Goal: Task Accomplishment & Management: Use online tool/utility

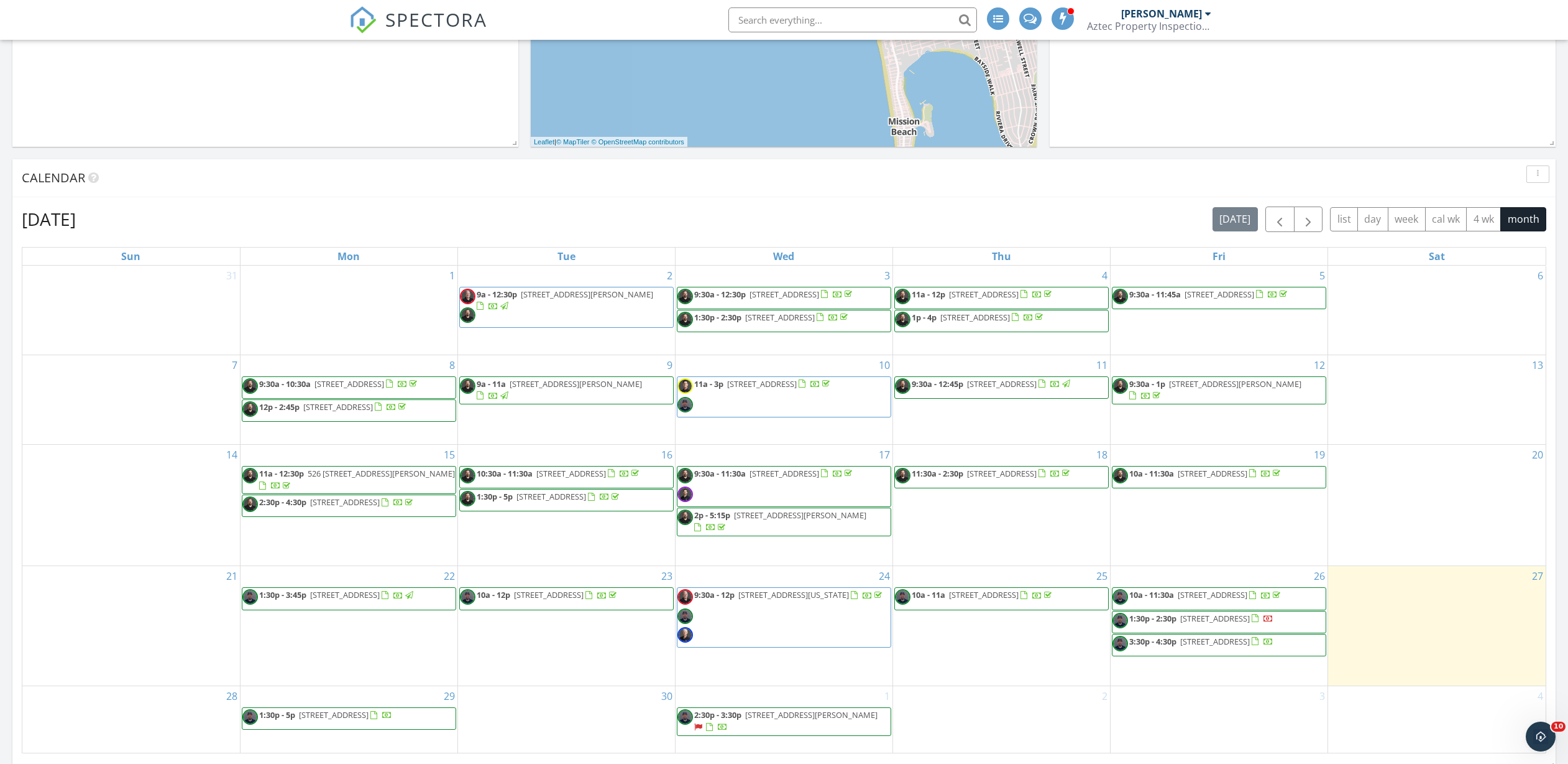
scroll to position [453, 0]
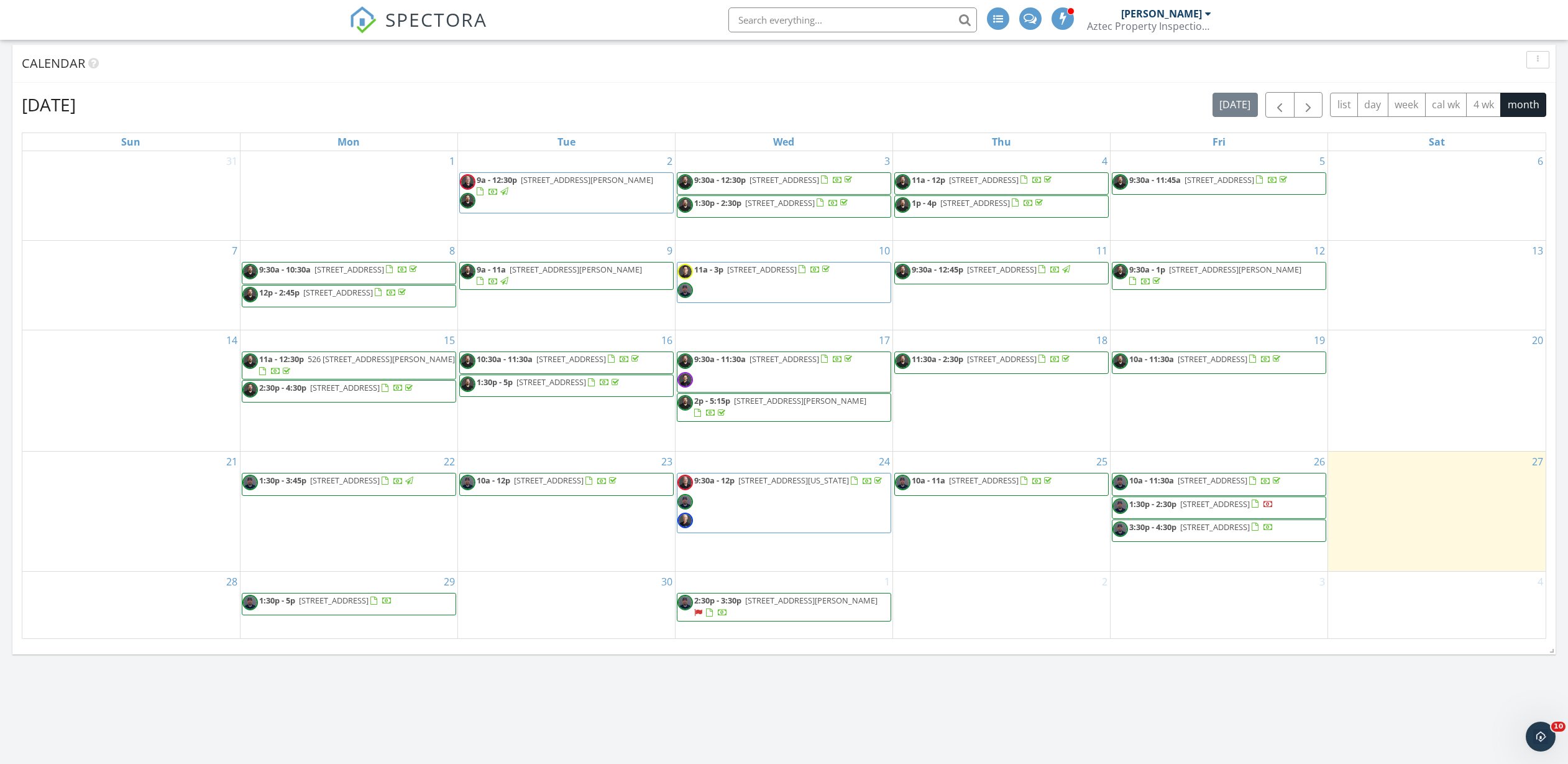
click at [1239, 513] on span "1:30p - 2:30p 5155 W Point Loma Blvd 9, San Diego 92107" at bounding box center [1193, 507] width 161 height 19
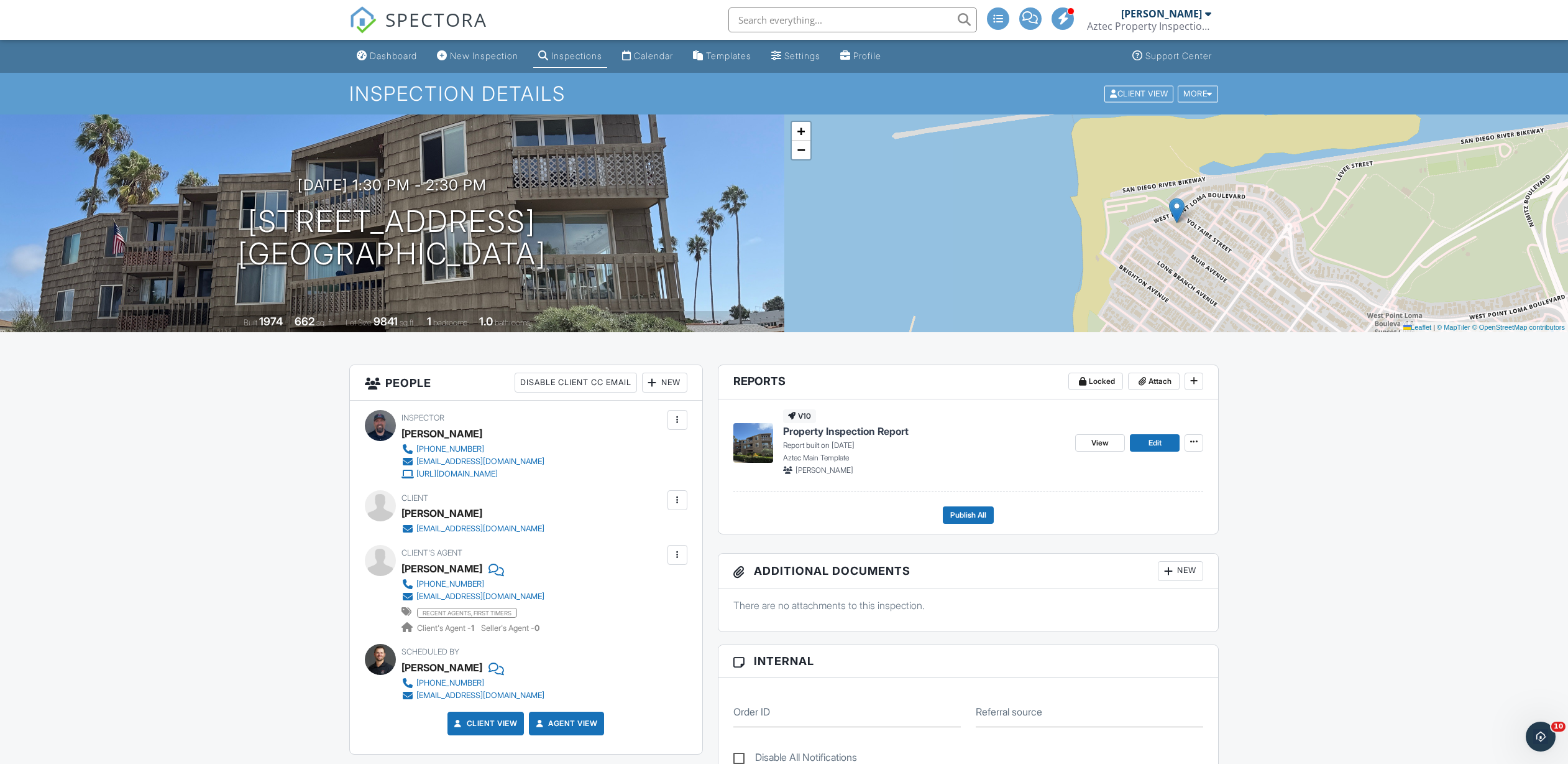
click at [874, 427] on span "Property Inspection Report" at bounding box center [846, 431] width 125 height 13
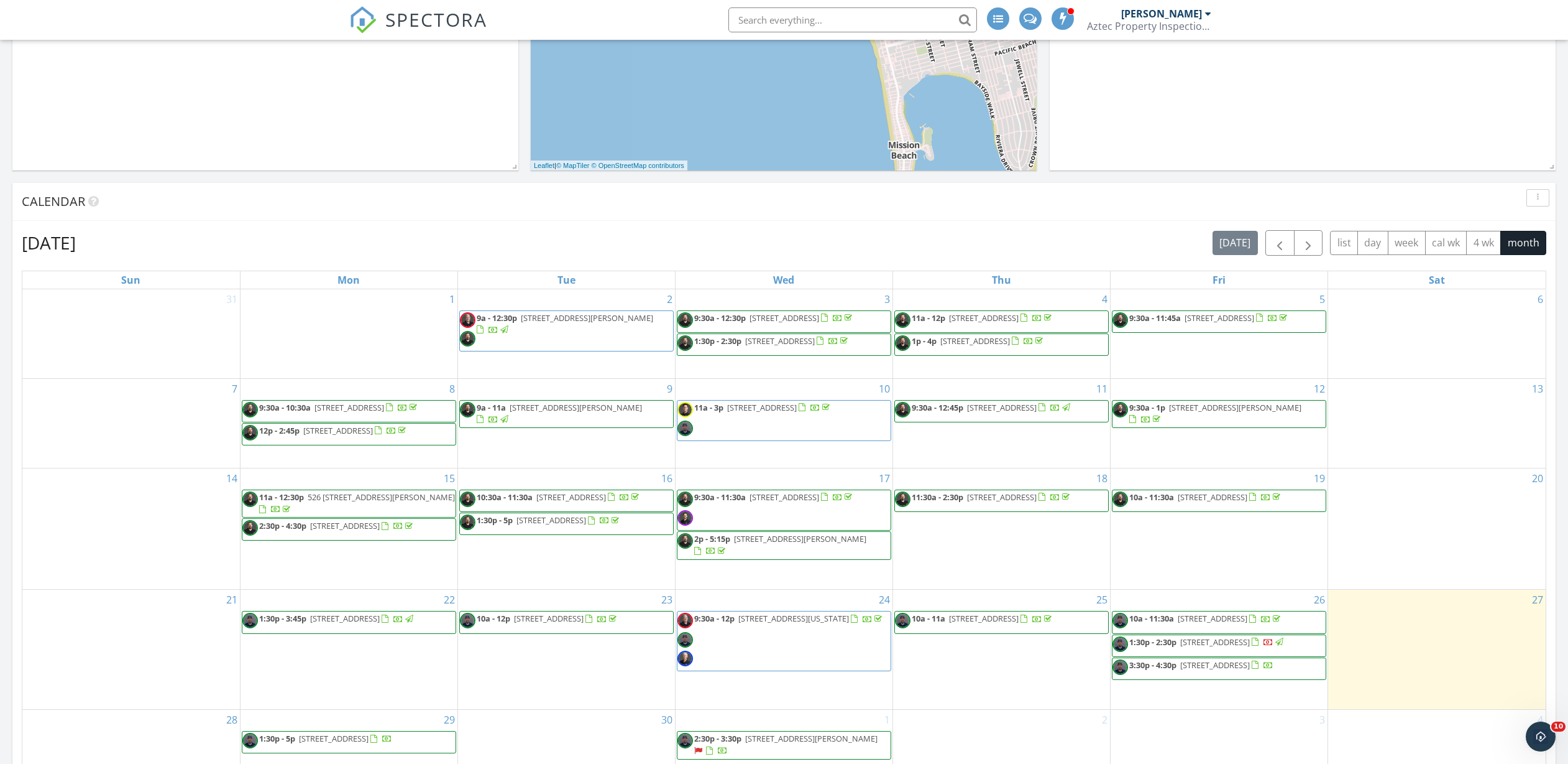
scroll to position [545, 0]
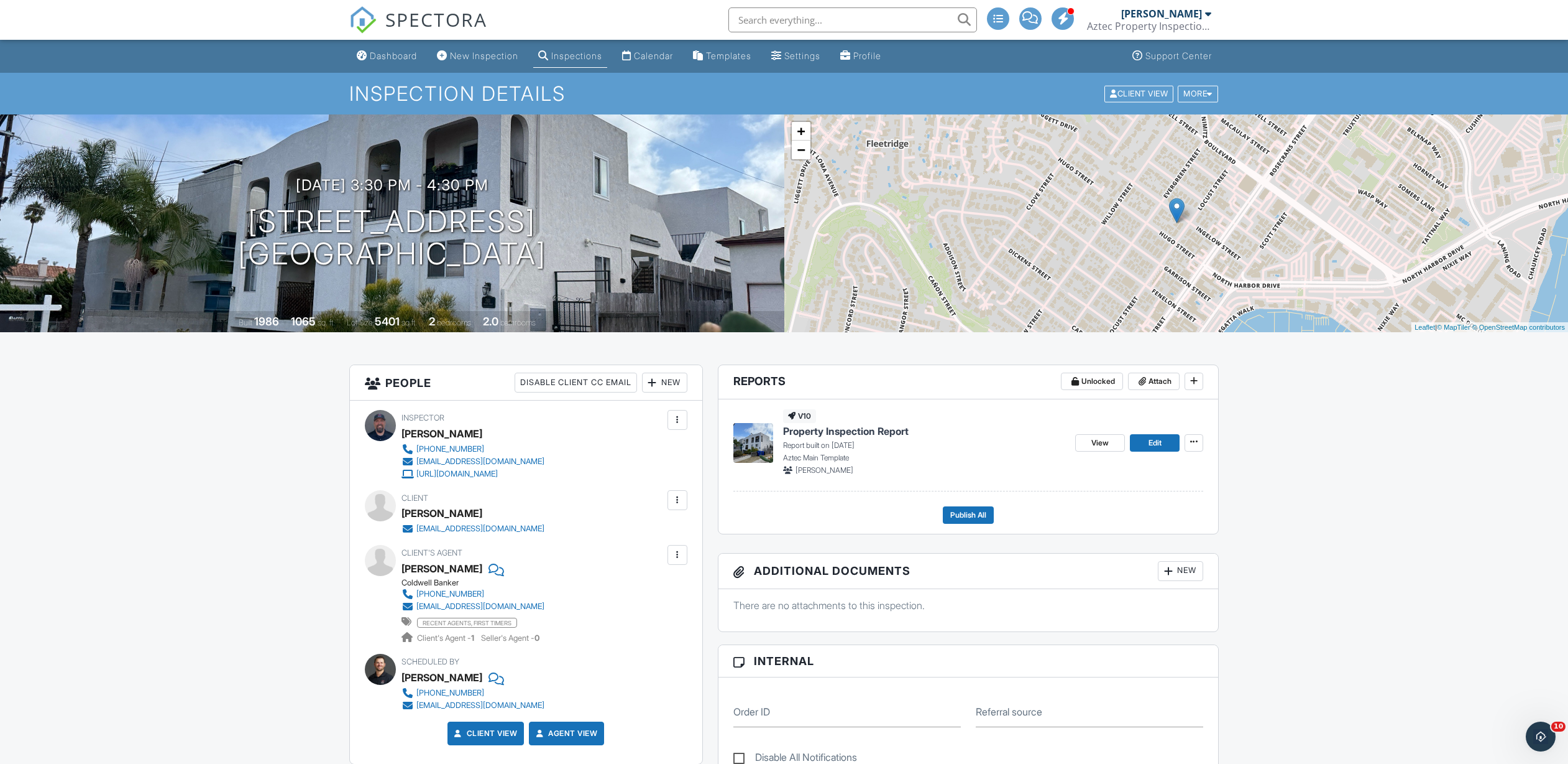
click at [872, 432] on span "Property Inspection Report" at bounding box center [846, 431] width 125 height 13
